Goal: Task Accomplishment & Management: Manage account settings

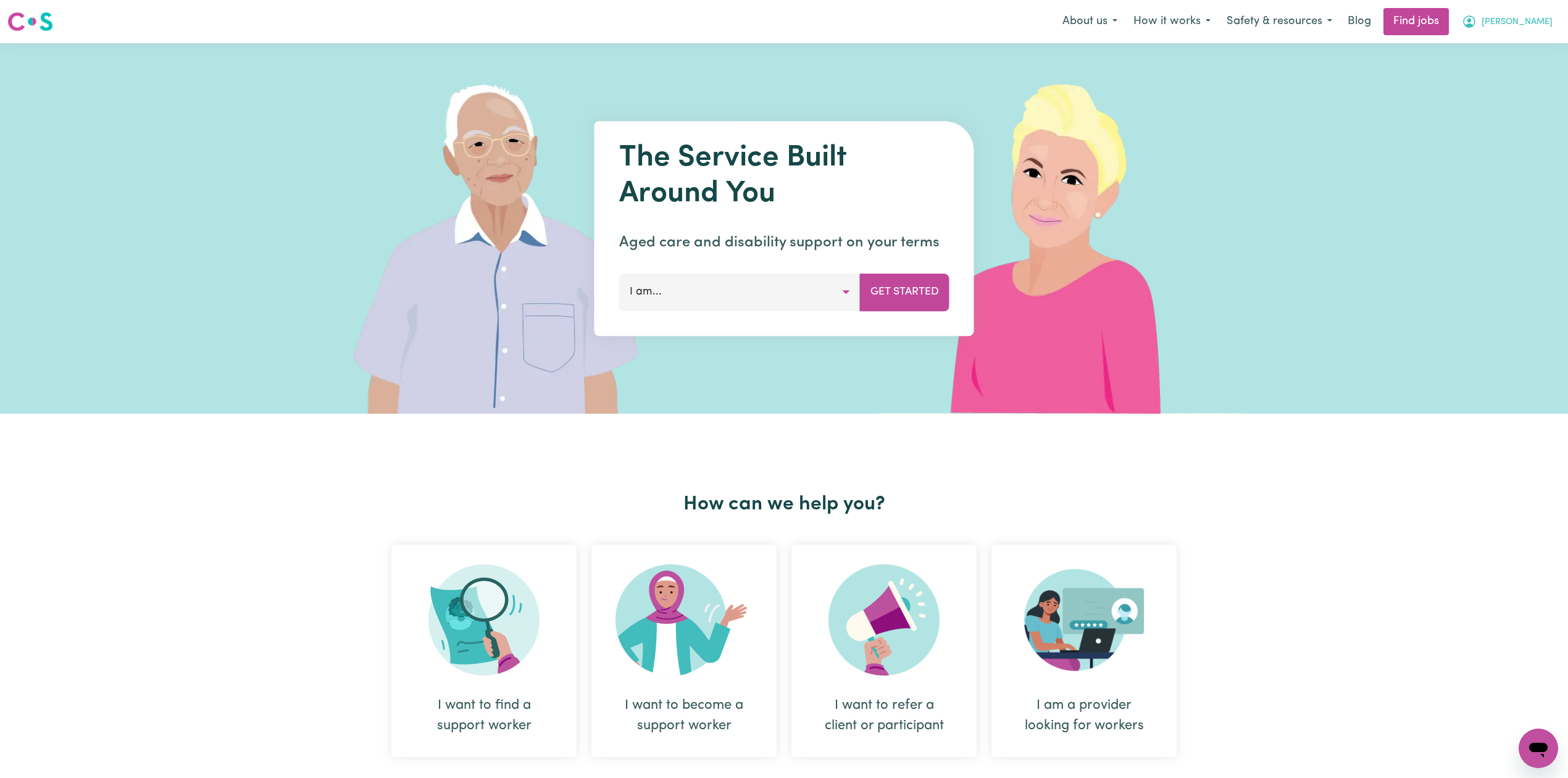
click at [1544, 21] on span "[PERSON_NAME]" at bounding box center [1517, 22] width 71 height 13
click at [1512, 87] on link "Logout" at bounding box center [1511, 94] width 98 height 24
click at [1540, 17] on link "Login" at bounding box center [1539, 21] width 43 height 28
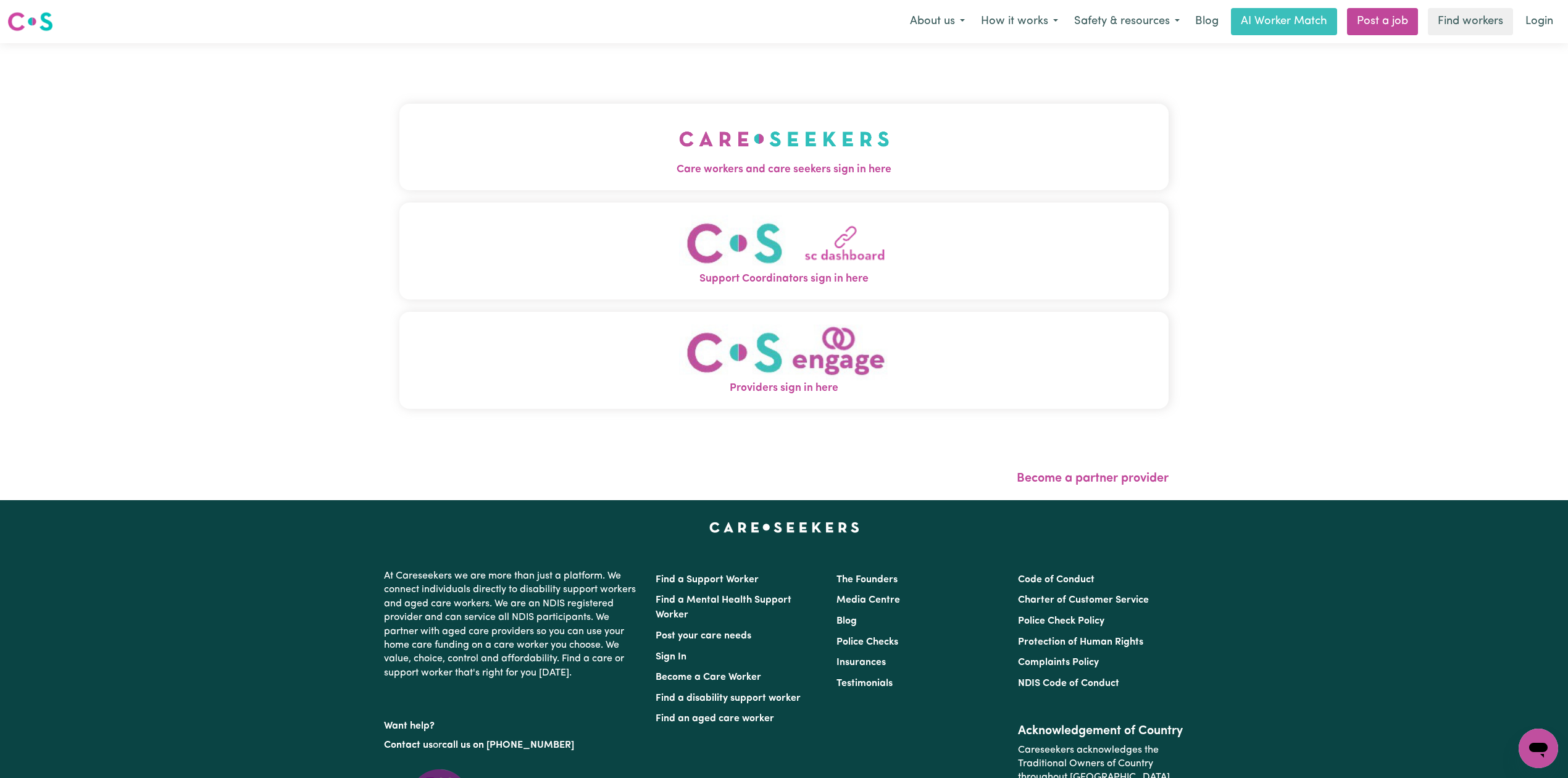
drag, startPoint x: 822, startPoint y: 157, endPoint x: 802, endPoint y: 155, distance: 20.1
click at [822, 156] on button "Care workers and care seekers sign in here" at bounding box center [784, 146] width 769 height 86
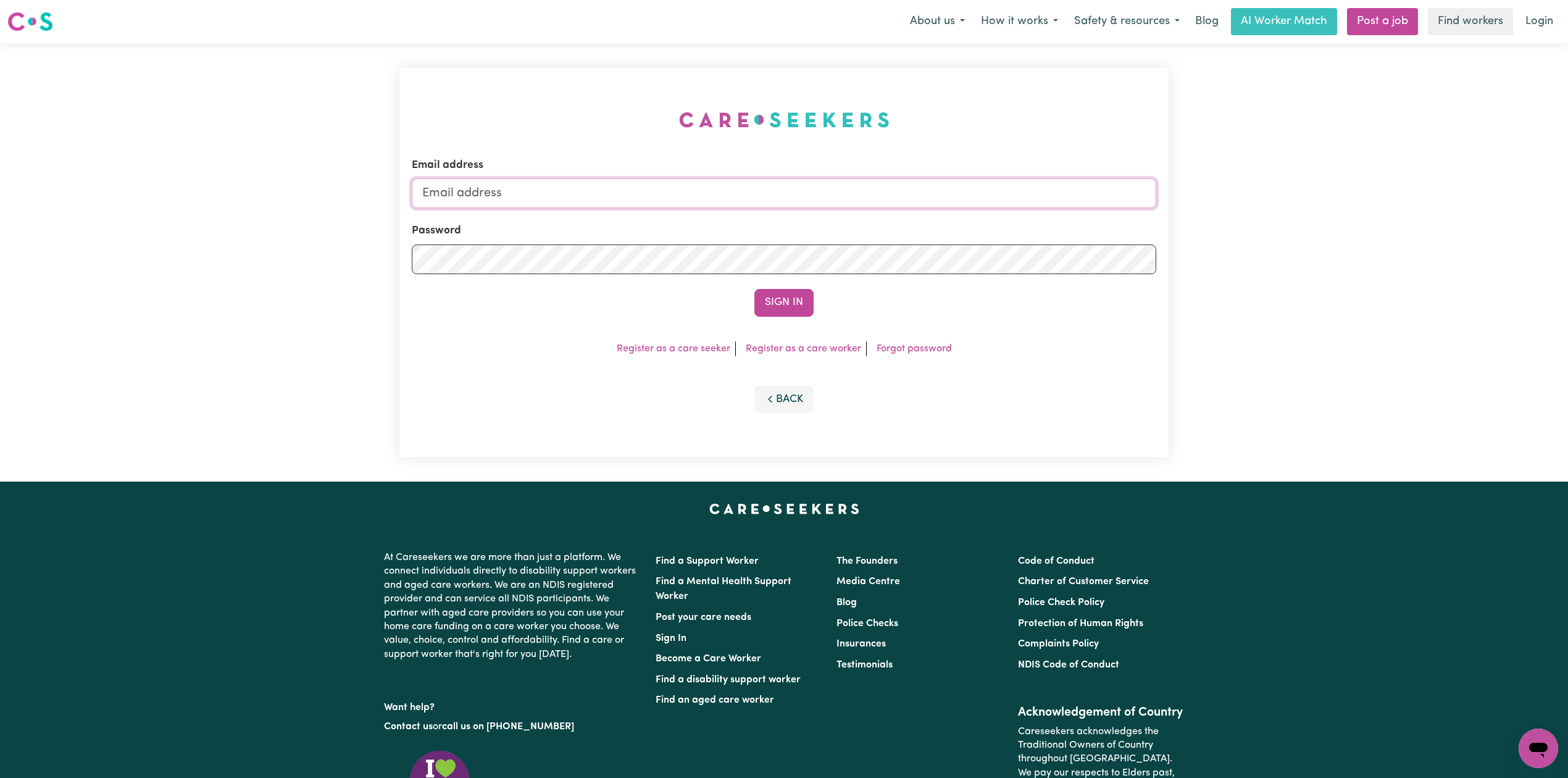
type input "[EMAIL_ADDRESS][DOMAIN_NAME]"
click at [766, 294] on button "Sign In" at bounding box center [784, 303] width 59 height 28
